Goal: Task Accomplishment & Management: Use online tool/utility

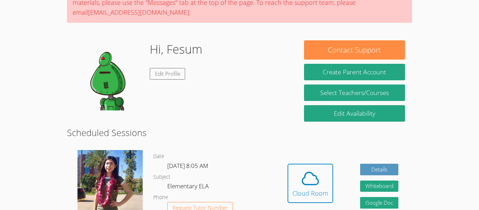
scroll to position [76, 0]
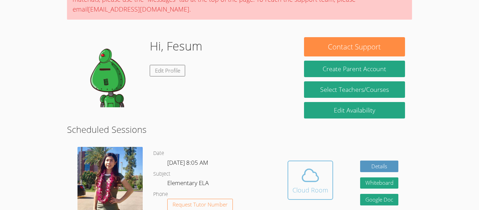
click at [321, 176] on span at bounding box center [310, 175] width 36 height 20
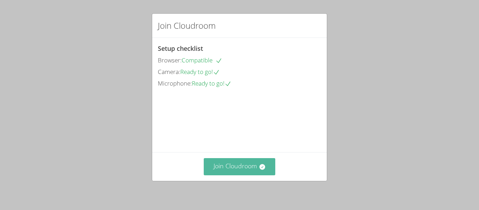
click at [241, 158] on button "Join Cloudroom" at bounding box center [240, 166] width 72 height 17
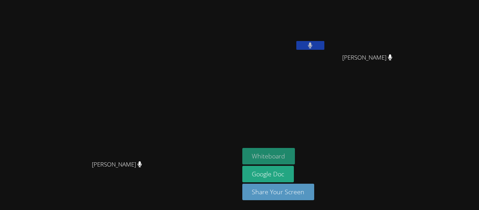
click at [295, 152] on button "Whiteboard" at bounding box center [268, 156] width 53 height 16
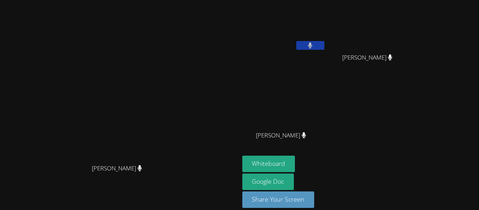
click at [312, 46] on icon at bounding box center [310, 45] width 4 height 6
click at [324, 44] on button at bounding box center [310, 45] width 28 height 9
click at [324, 46] on button at bounding box center [310, 45] width 28 height 9
click at [314, 43] on icon at bounding box center [309, 45] width 7 height 6
click at [312, 47] on icon at bounding box center [310, 45] width 5 height 6
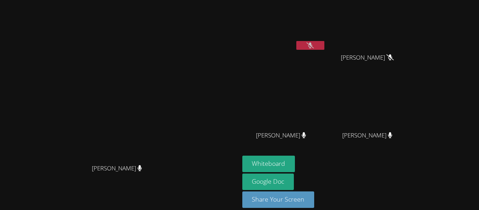
click at [324, 46] on button at bounding box center [310, 45] width 28 height 9
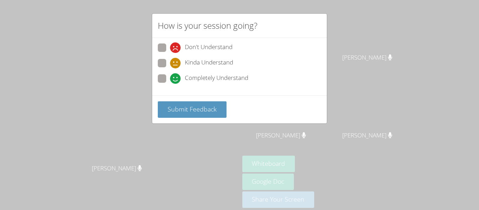
click at [182, 81] on div "Completely Understand" at bounding box center [209, 78] width 78 height 11
click at [176, 80] on input "Completely Understand" at bounding box center [173, 77] width 6 height 6
radio input "true"
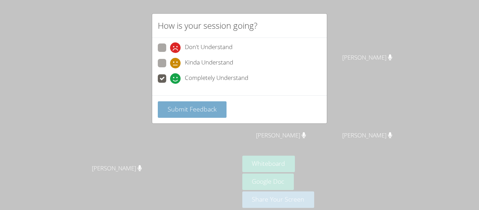
click at [196, 108] on span "Submit Feedback" at bounding box center [192, 109] width 49 height 8
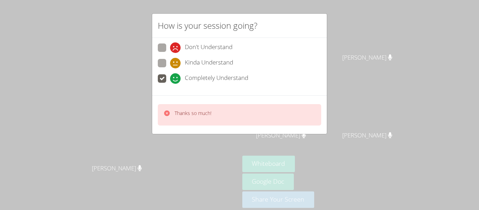
click at [209, 113] on p "Thanks so much!" at bounding box center [193, 113] width 37 height 7
click at [280, 114] on div "Thanks so much!" at bounding box center [239, 114] width 163 height 21
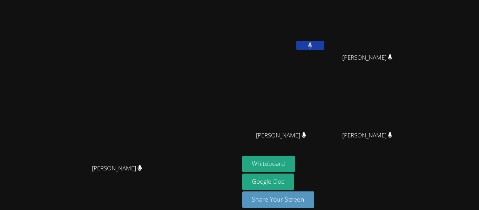
click at [172, 114] on video at bounding box center [119, 94] width 105 height 131
click at [324, 48] on button at bounding box center [310, 45] width 28 height 9
click at [324, 47] on button at bounding box center [310, 45] width 28 height 9
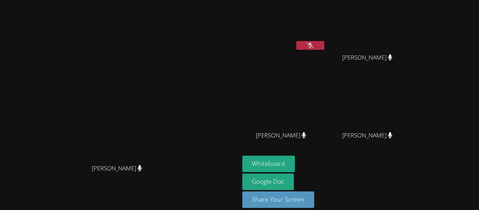
click at [412, 50] on div "[PERSON_NAME]" at bounding box center [369, 64] width 83 height 28
click at [439, 43] on div at bounding box center [439, 43] width 0 height 0
click at [412, 52] on div "[PERSON_NAME]" at bounding box center [369, 64] width 83 height 28
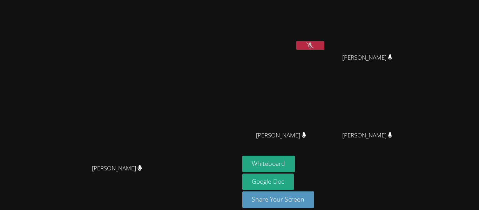
click at [306, 135] on icon at bounding box center [304, 135] width 4 height 6
click at [314, 43] on icon at bounding box center [309, 45] width 7 height 6
